Goal: Transaction & Acquisition: Purchase product/service

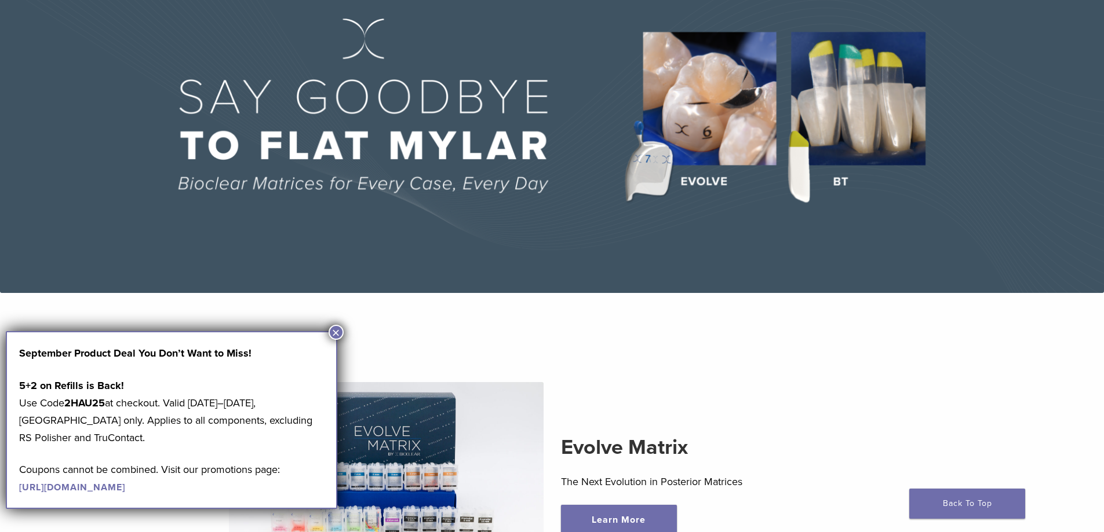
scroll to position [174, 0]
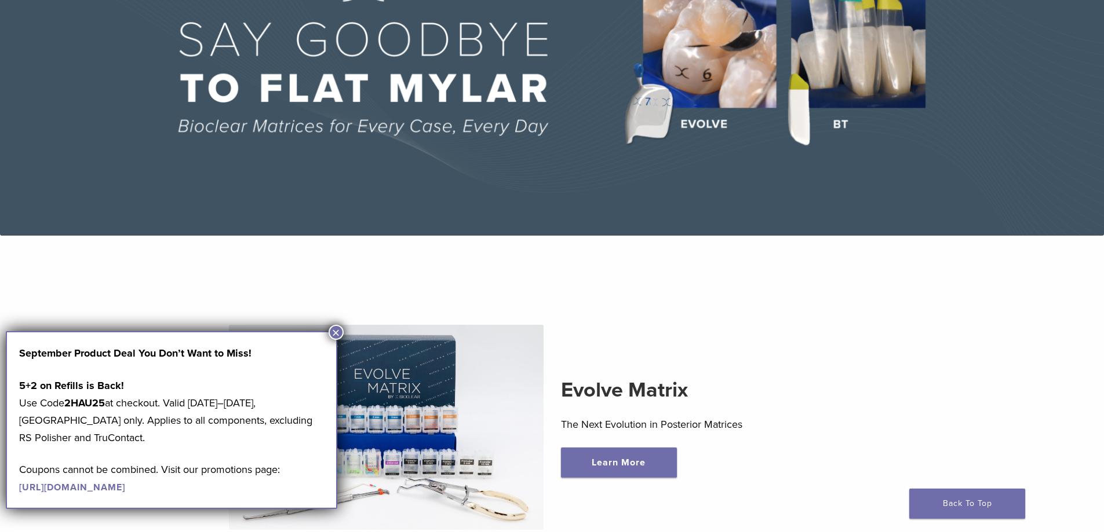
click at [334, 329] on button "×" at bounding box center [335, 332] width 15 height 15
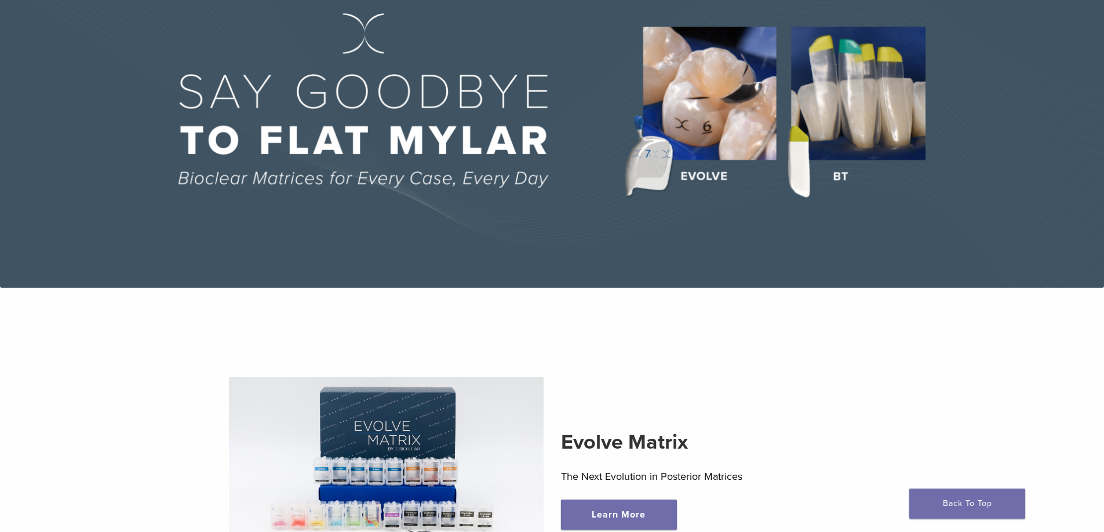
scroll to position [0, 0]
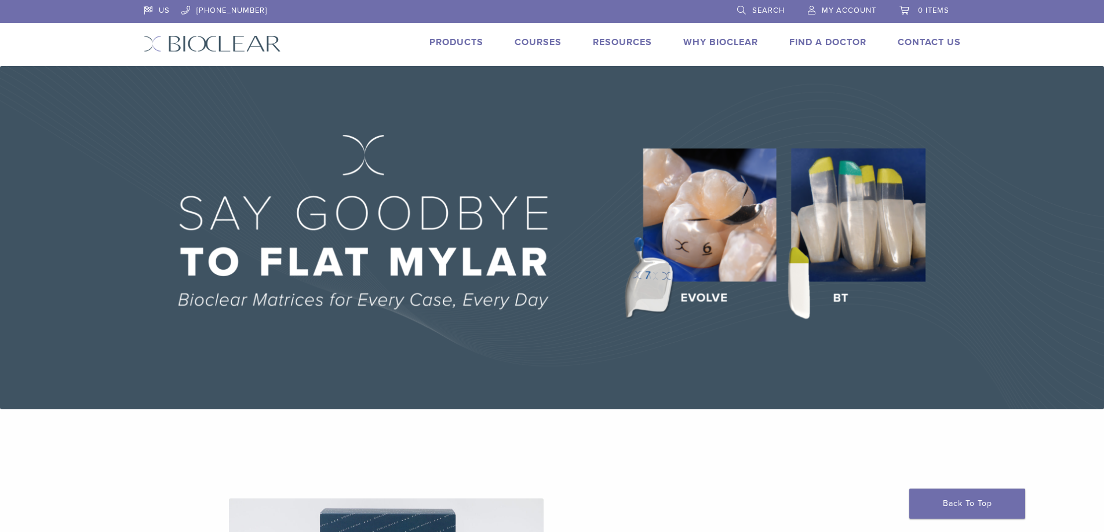
click at [725, 229] on img at bounding box center [552, 238] width 1104 height 344
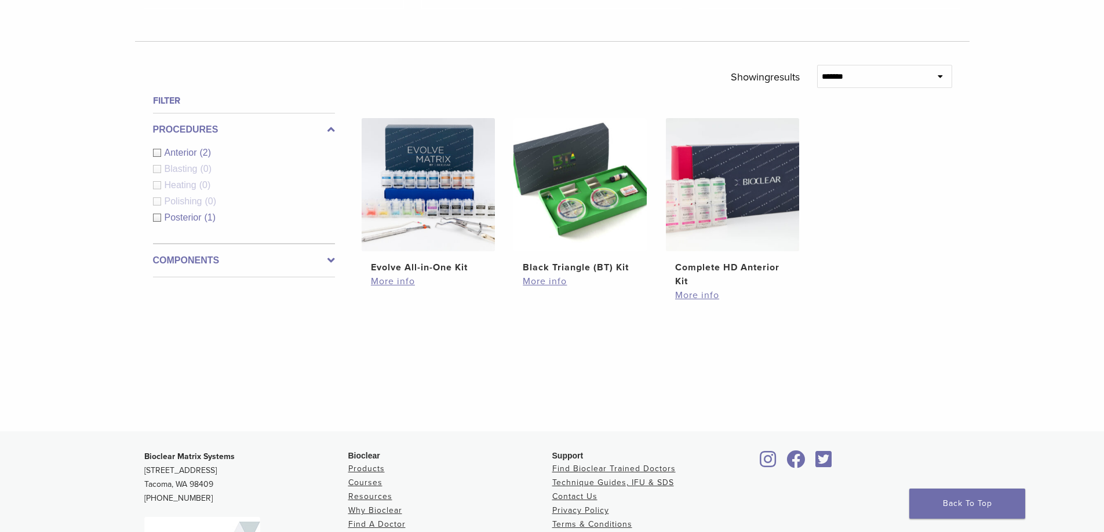
scroll to position [406, 0]
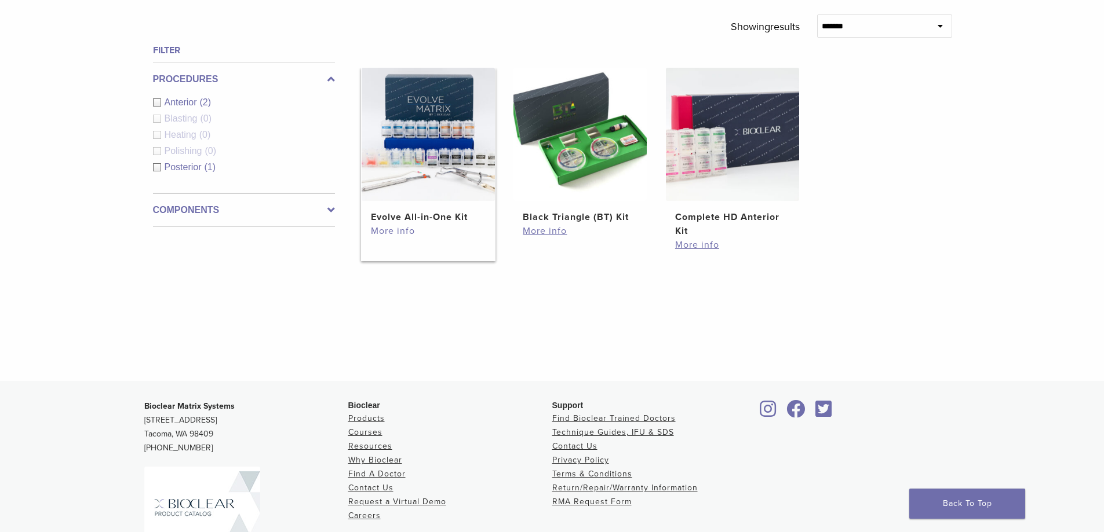
click at [409, 232] on link "More info" at bounding box center [428, 231] width 115 height 14
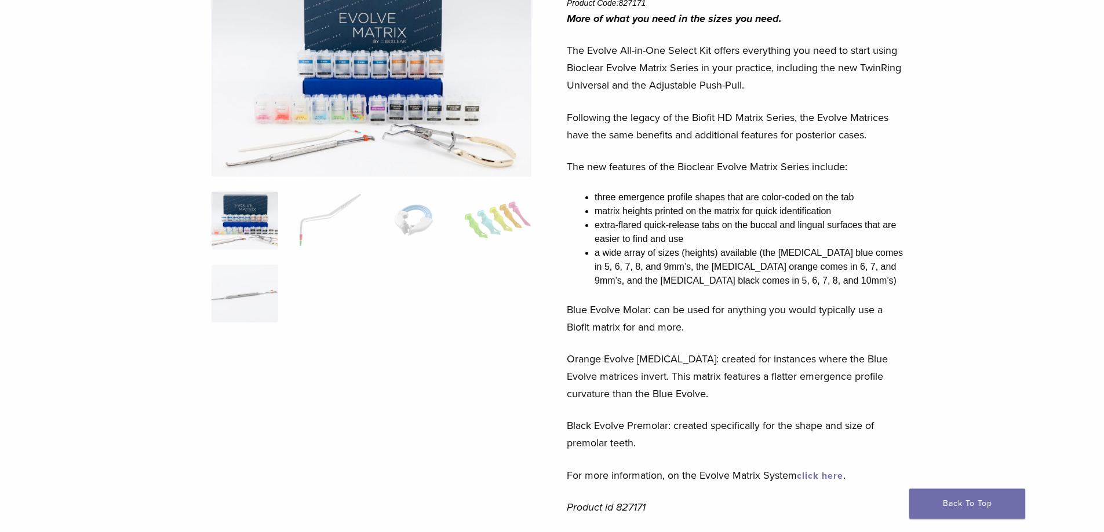
scroll to position [58, 0]
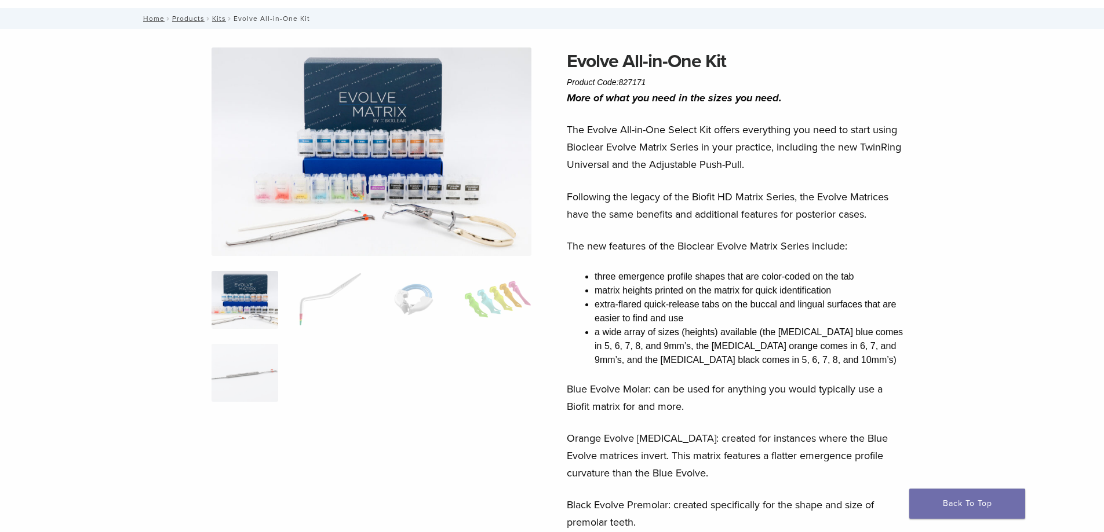
click at [404, 187] on img at bounding box center [371, 152] width 320 height 209
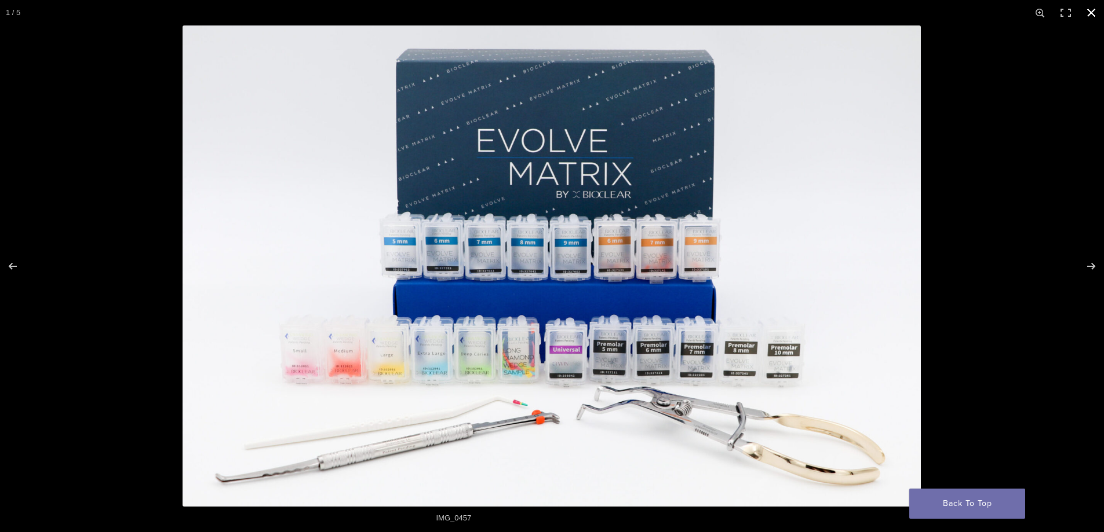
click at [1094, 11] on button "Close (Esc)" at bounding box center [1090, 12] width 25 height 25
